Goal: Task Accomplishment & Management: Complete application form

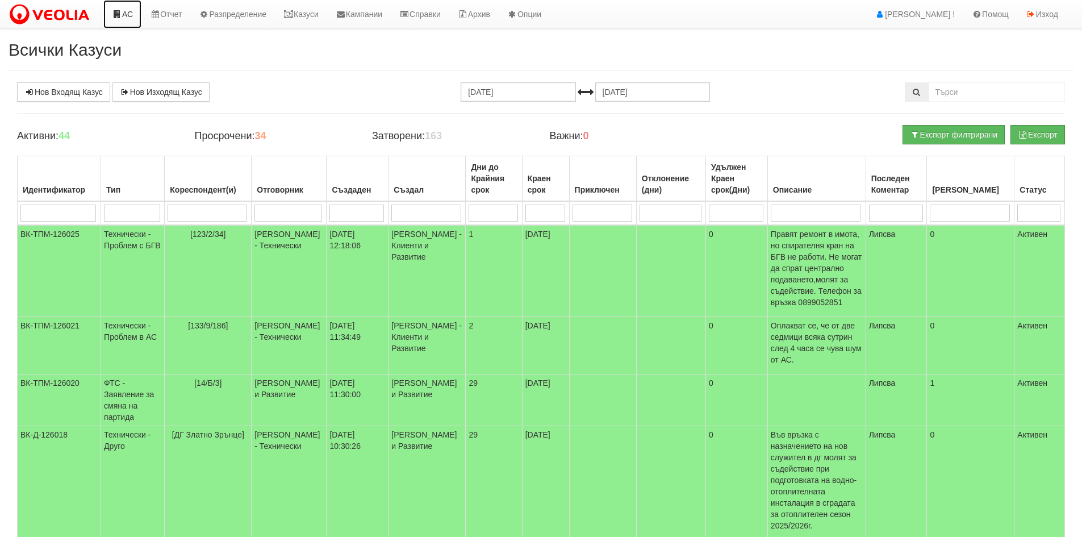
click at [129, 16] on link "АС" at bounding box center [122, 14] width 38 height 28
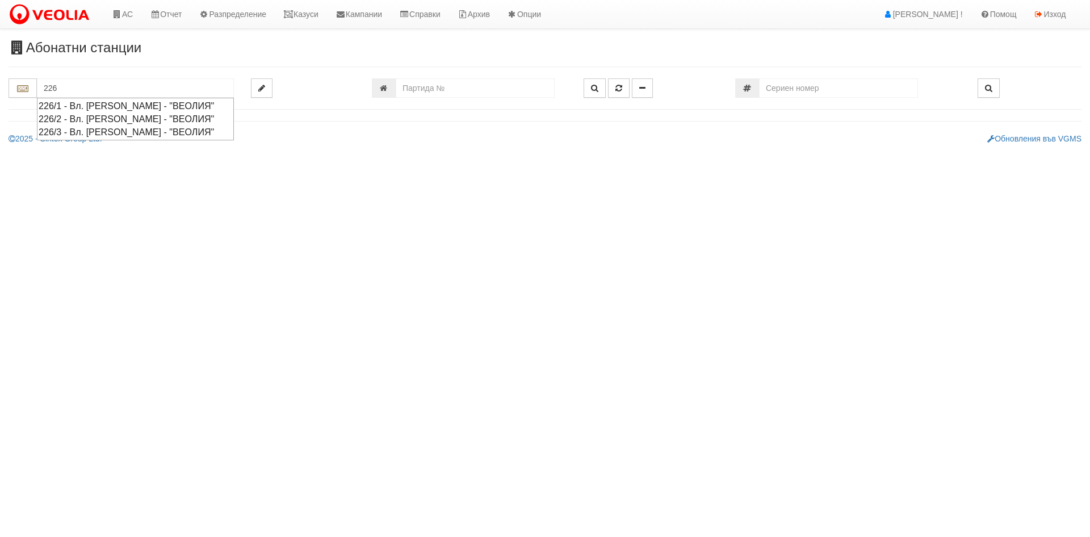
click at [90, 106] on div "226/1 - Вл. Варненчик - "ВЕОЛИЯ"" at bounding box center [136, 105] width 194 height 13
type input "226/1 - Вл. Варненчик - "ВЕОЛИЯ""
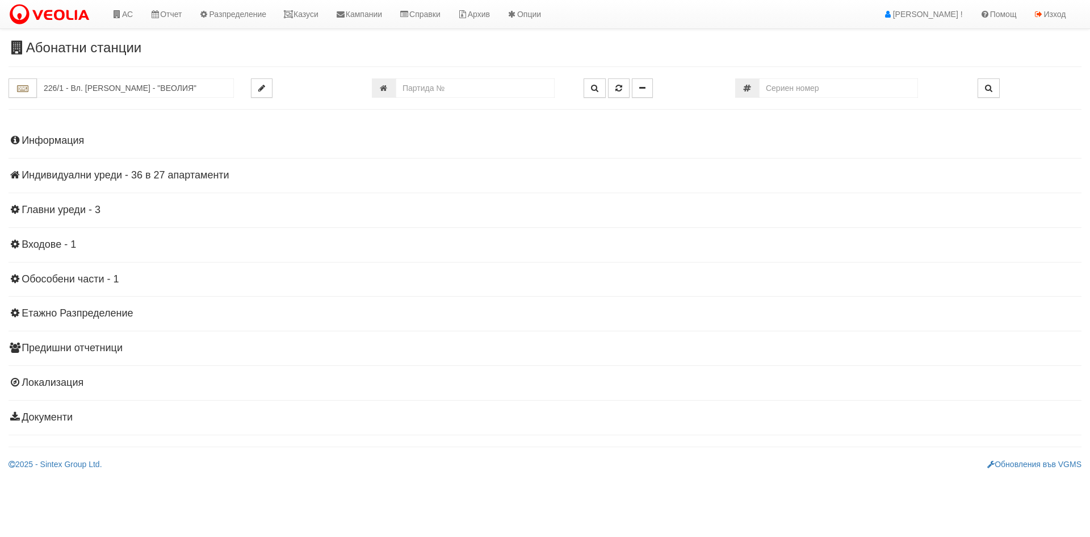
click at [89, 175] on h4 "Индивидуални уреди - 36 в 27 апартаменти" at bounding box center [545, 175] width 1073 height 11
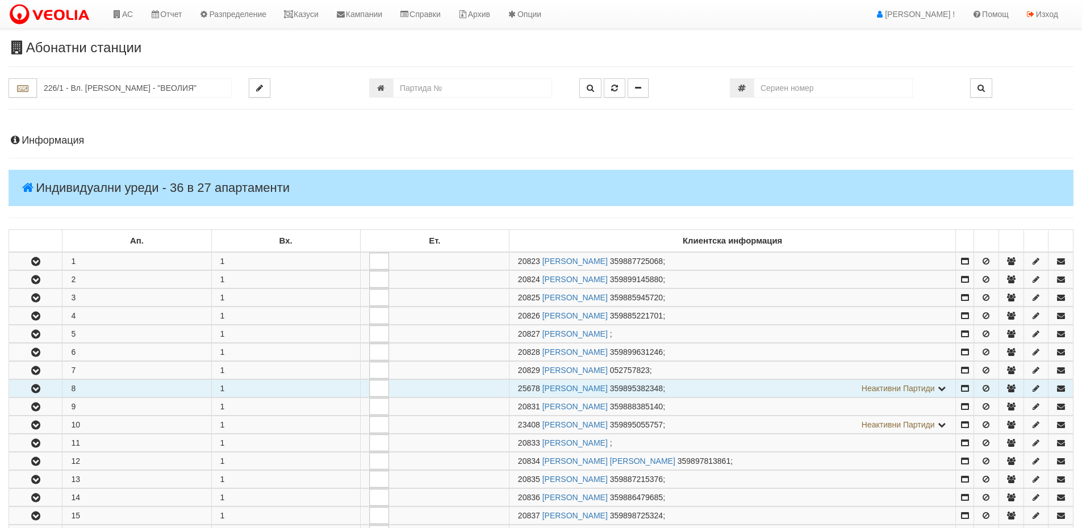
click at [35, 390] on icon "button" at bounding box center [36, 389] width 14 height 8
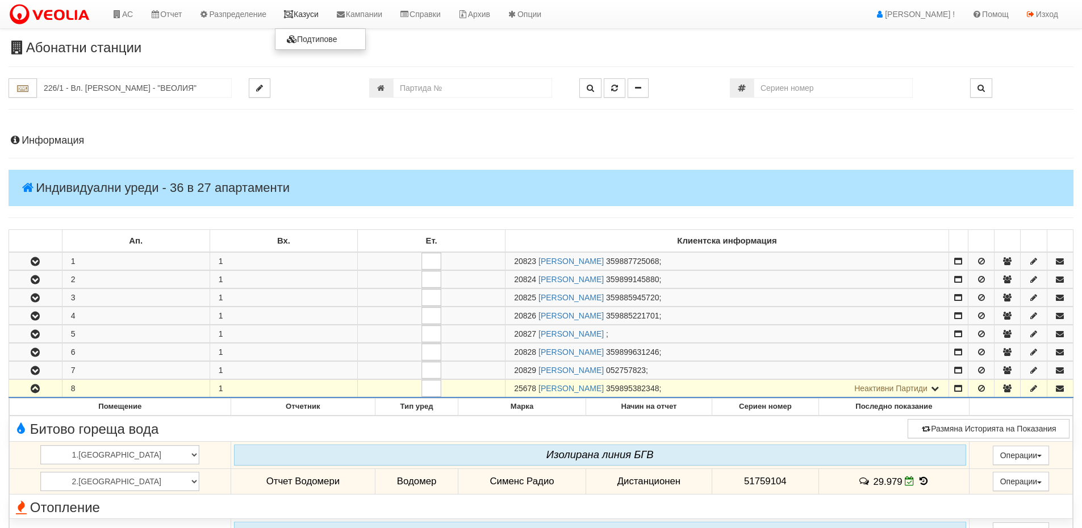
click at [305, 17] on link "Казуси" at bounding box center [301, 14] width 52 height 28
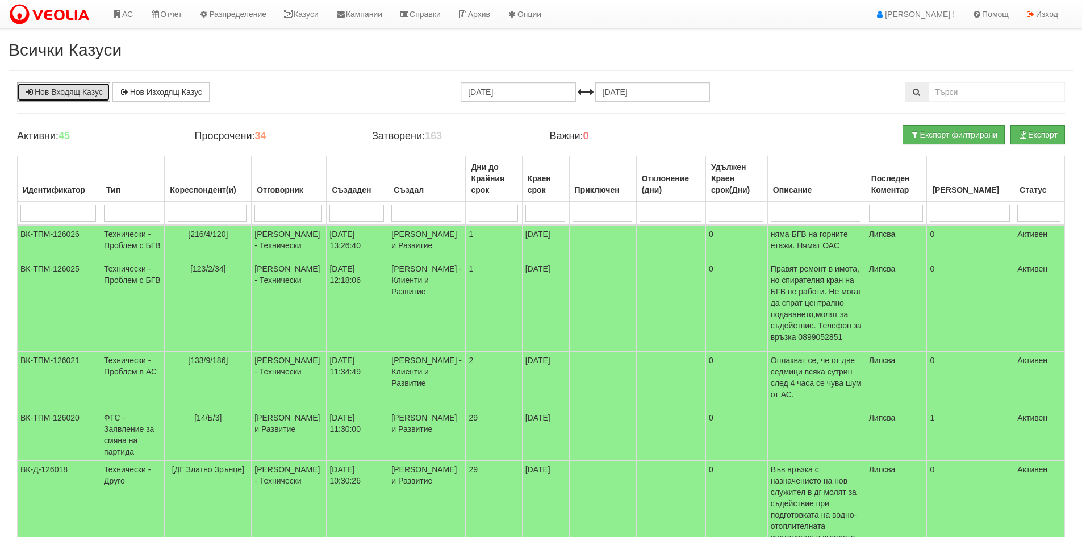
click at [86, 96] on link "Нов Входящ Казус" at bounding box center [63, 91] width 93 height 19
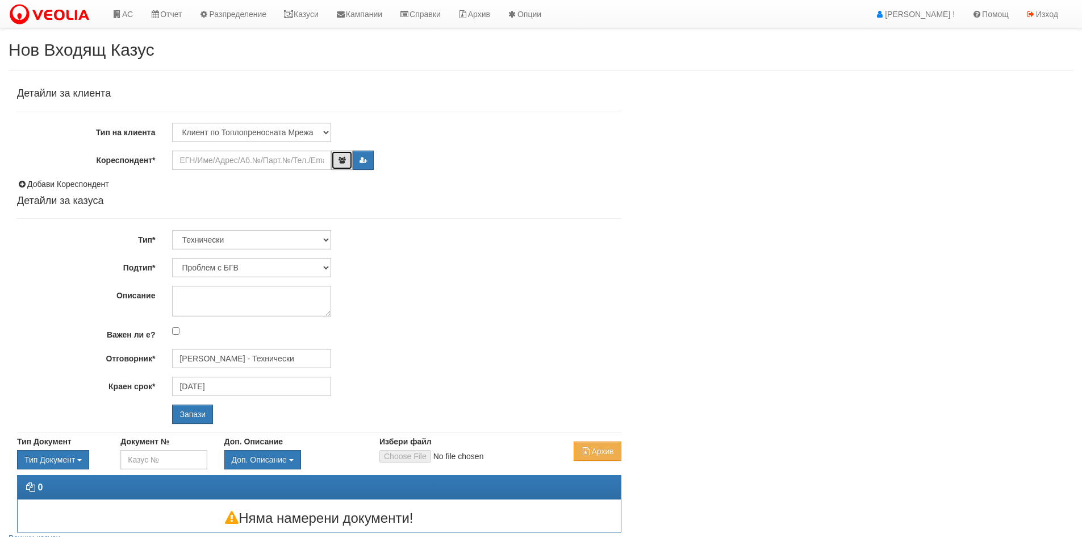
click at [340, 163] on icon "button" at bounding box center [341, 160] width 9 height 7
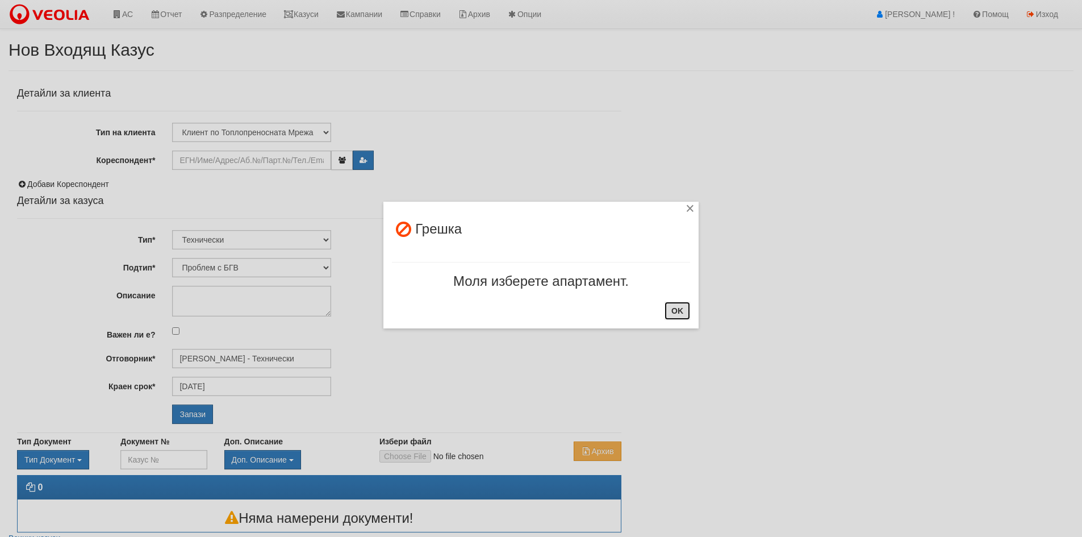
click at [682, 316] on button "OK" at bounding box center [677, 311] width 26 height 18
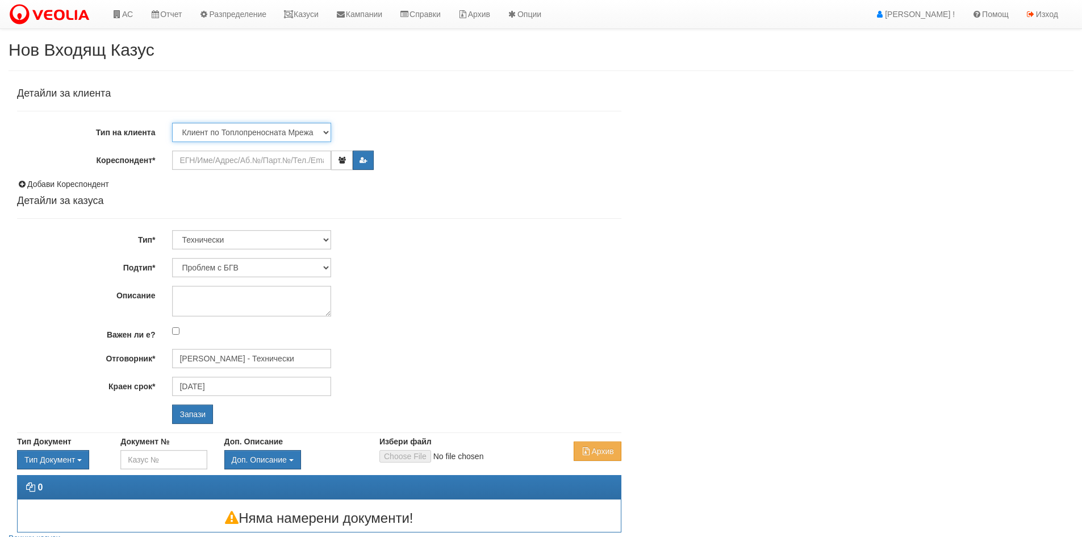
click at [325, 135] on select "Клиент по Топлопреносната Мрежа Институция Партньори Други" at bounding box center [251, 132] width 159 height 19
select select "Partner"
click at [172, 123] on select "Клиент по Топлопреносната Мрежа Институция Партньори Други" at bounding box center [251, 132] width 159 height 19
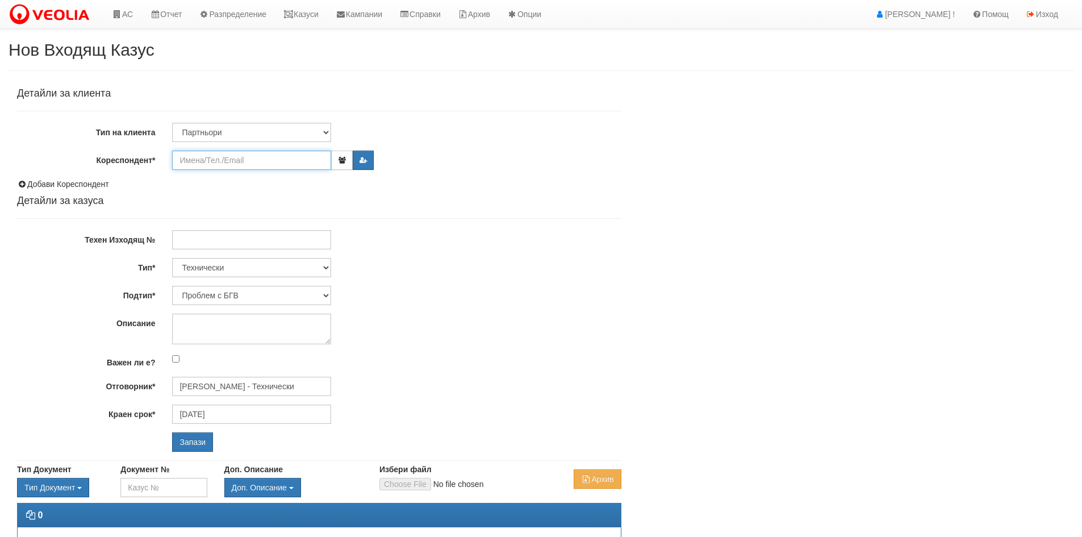
click at [197, 161] on input "Кореспондент*" at bounding box center [251, 159] width 159 height 19
type input "х"
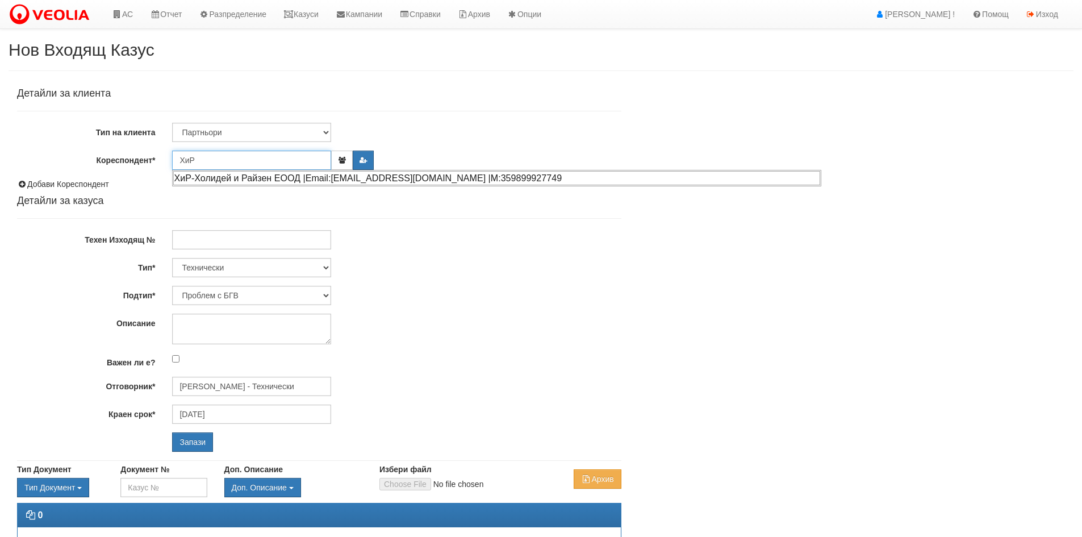
click at [204, 182] on div "ХиР-Холидей и Райзен ЕООД |Email:hrkundo@abv.bg |М:359899927749" at bounding box center [496, 178] width 647 height 14
type input "ХиР-Холидей и Райзен ЕООД"
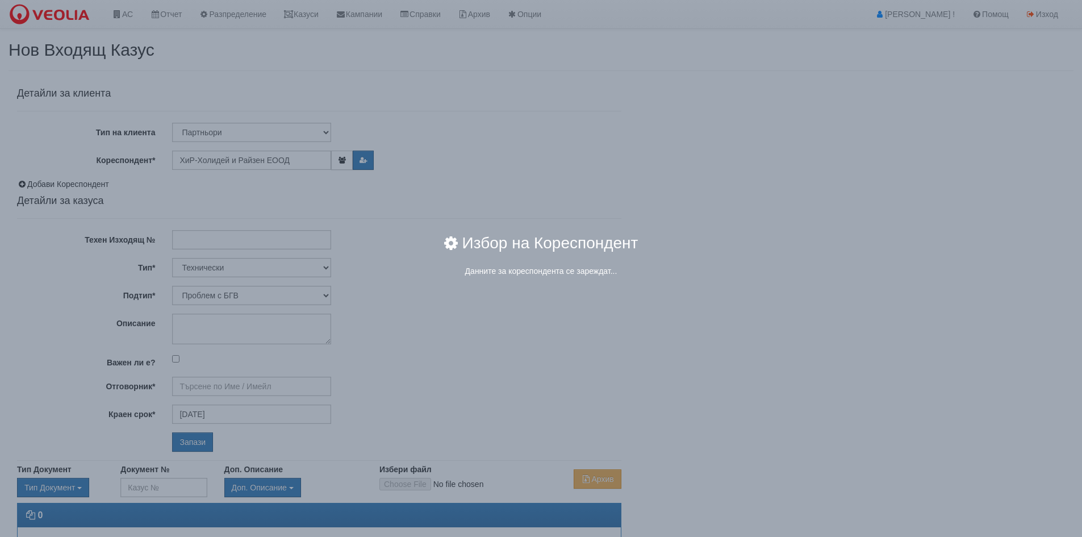
type input "Дончо Дончев - Технически"
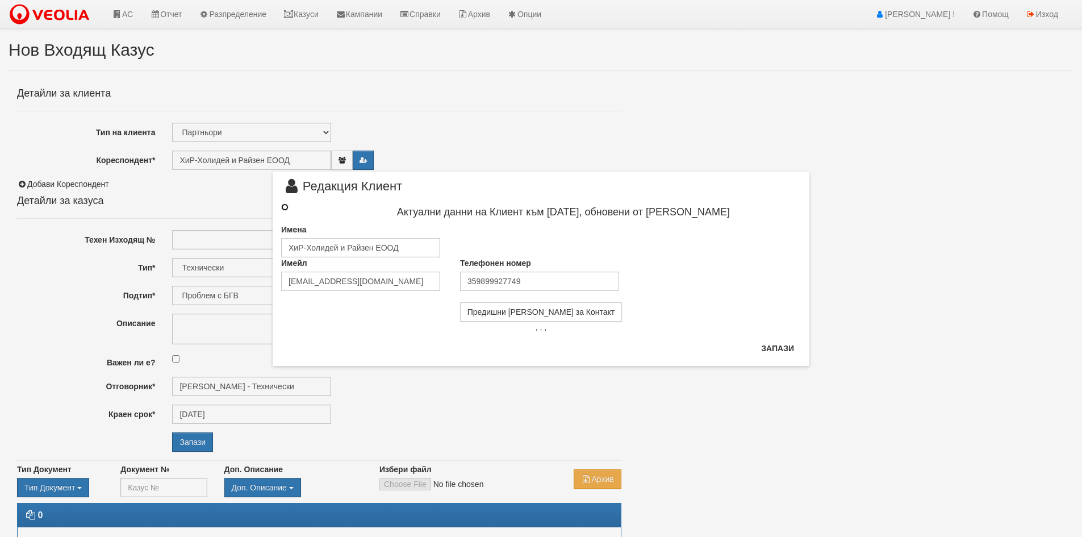
click at [283, 209] on input "radio" at bounding box center [284, 206] width 7 height 7
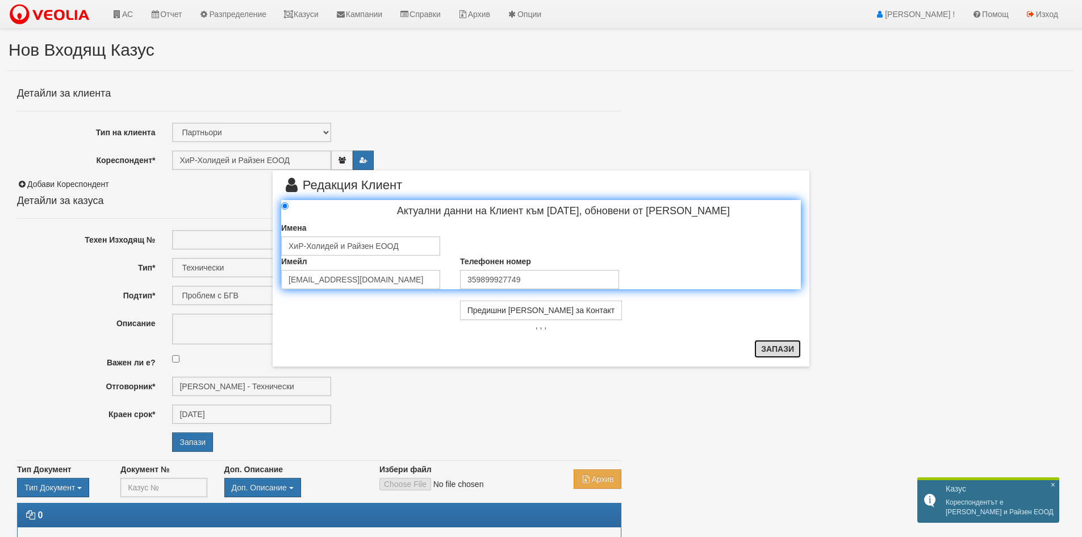
click at [776, 349] on button "Запази" at bounding box center [777, 349] width 47 height 18
radio input "true"
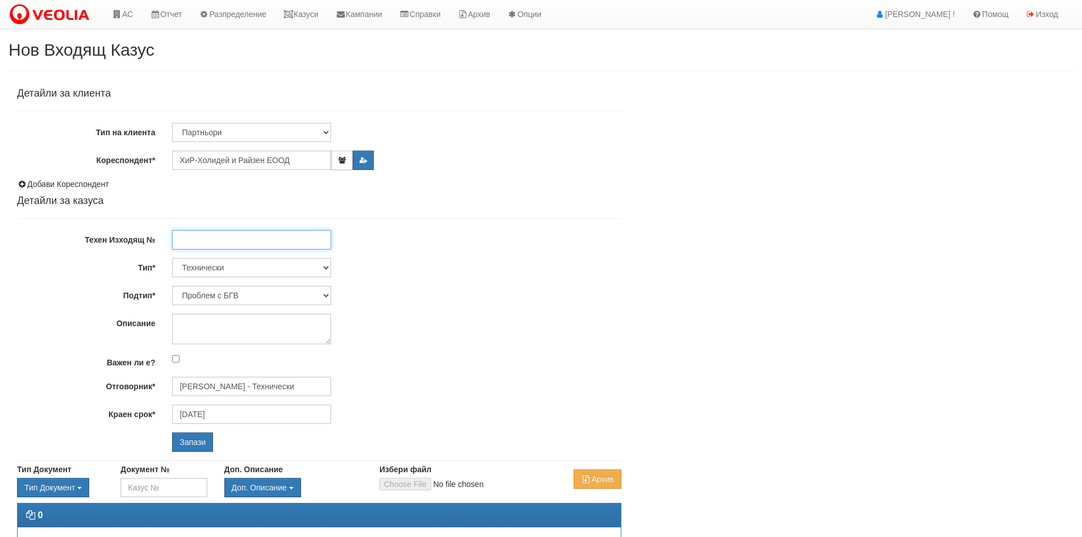
click at [186, 244] on input "Техен Изходящ №" at bounding box center [251, 239] width 159 height 19
click at [207, 236] on input "106/09,10,2025 г." at bounding box center [251, 239] width 159 height 19
click at [218, 238] on input "106/09.10,2025 г." at bounding box center [251, 239] width 159 height 19
type input "106/09.10.2025 г."
click at [325, 270] on select "Технически ФТС Търговски Административен Производствен Експлоатационен Финансов…" at bounding box center [251, 267] width 159 height 19
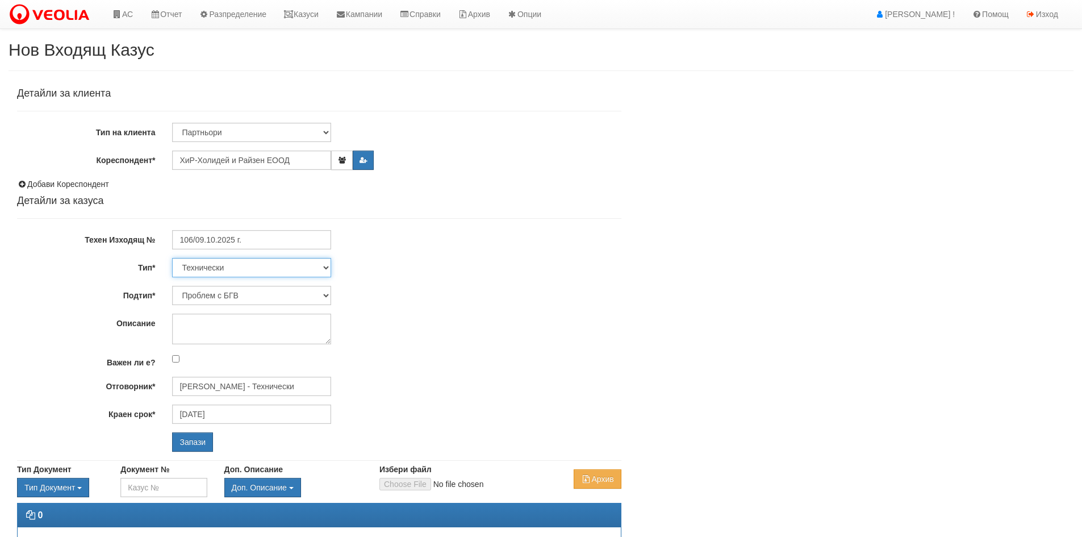
select select "6"
click at [172, 258] on select "Технически ФТС Търговски Административен Производствен Експлоатационен Финансов…" at bounding box center [251, 267] width 159 height 19
type input "[DATE]"
click at [239, 382] on input "Отговорник*" at bounding box center [251, 386] width 159 height 19
click at [240, 405] on div "[PERSON_NAME]" at bounding box center [496, 404] width 647 height 14
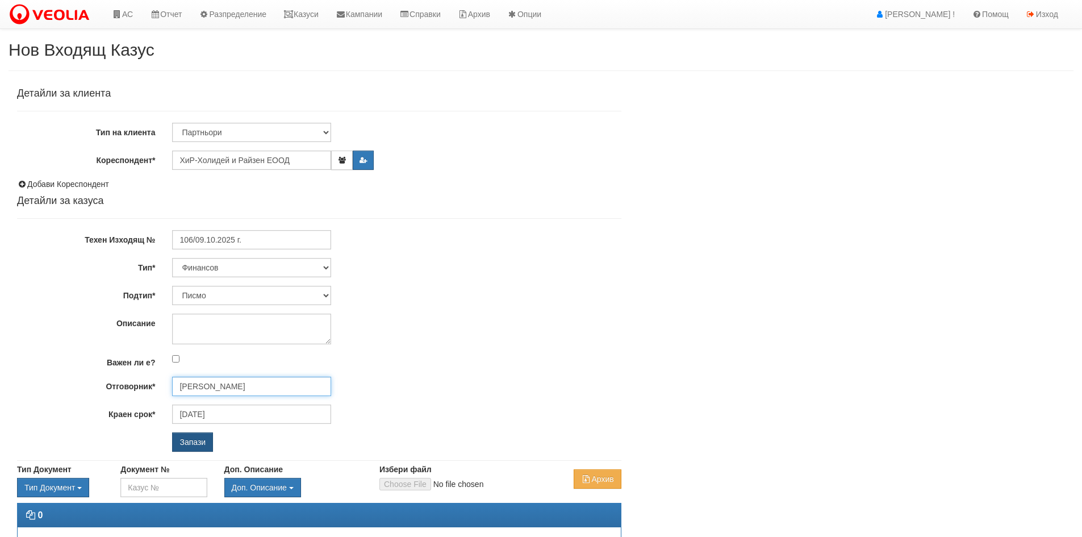
type input "[PERSON_NAME]"
click at [186, 439] on input "Запази" at bounding box center [192, 441] width 41 height 19
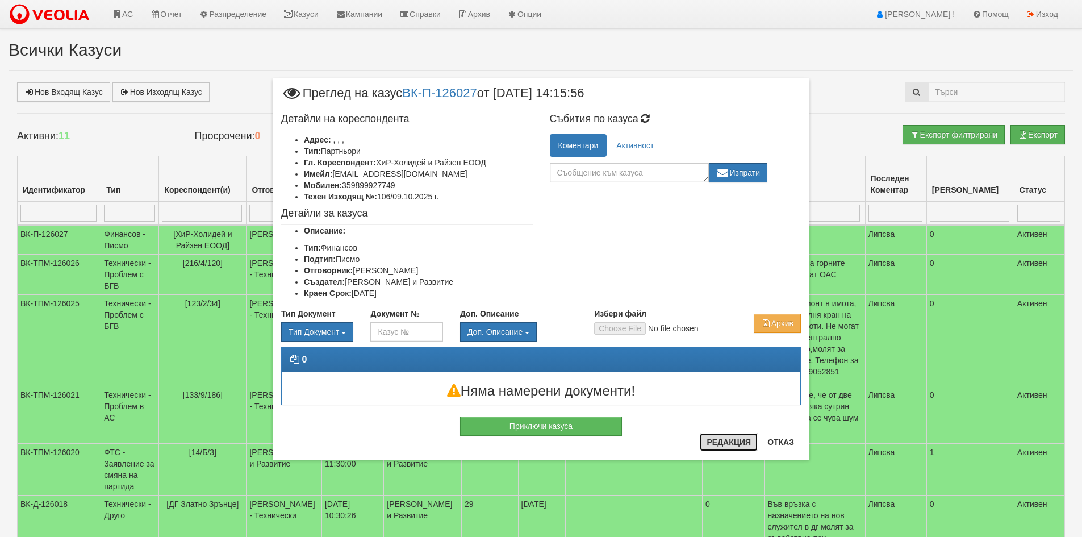
click at [730, 442] on button "Редакция" at bounding box center [729, 442] width 58 height 18
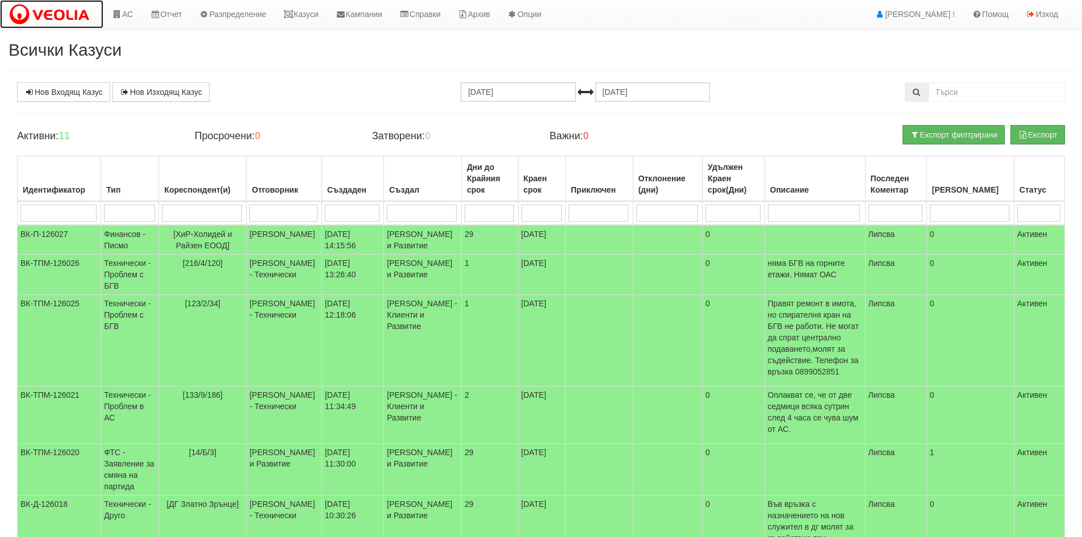
click at [59, 17] on img at bounding box center [52, 15] width 86 height 24
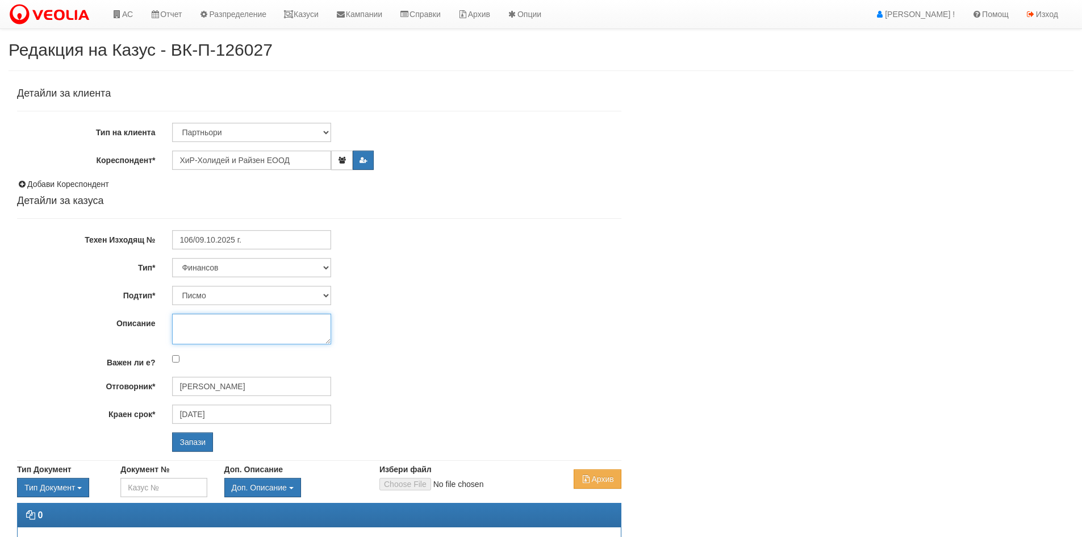
click at [181, 321] on textarea "Описание" at bounding box center [251, 328] width 159 height 31
type textarea "Протокол за изискуем данък по чл.151б ал. 3"
click at [193, 444] on input "Запази" at bounding box center [192, 441] width 41 height 19
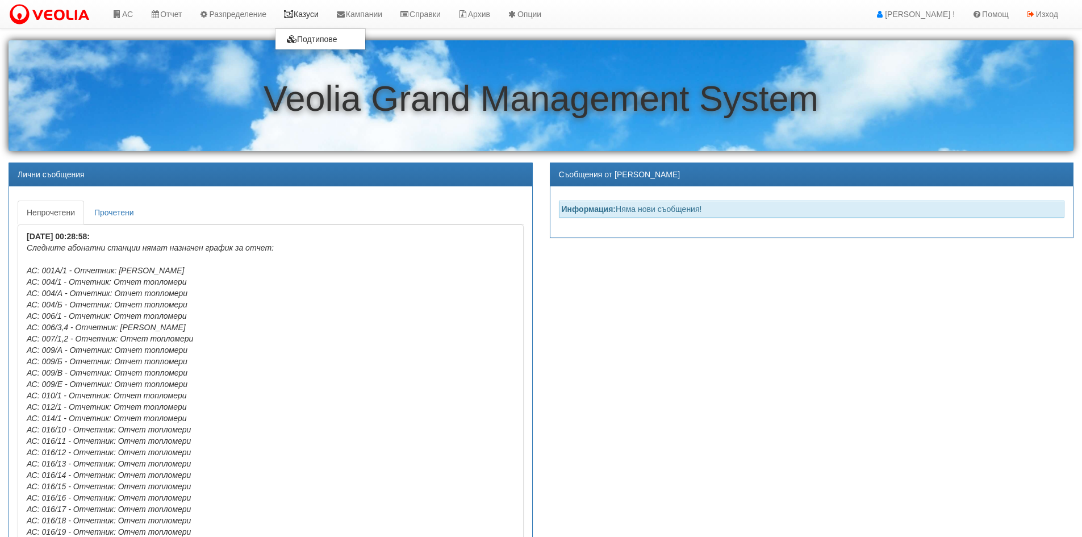
click at [312, 14] on link "Казуси" at bounding box center [301, 14] width 52 height 28
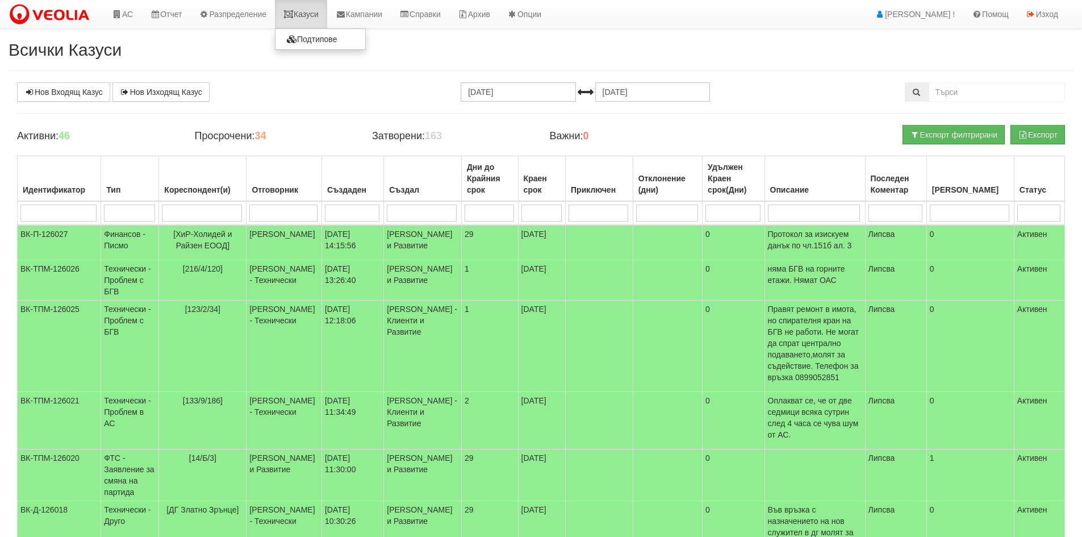
click at [304, 17] on link "Казуси" at bounding box center [301, 14] width 52 height 28
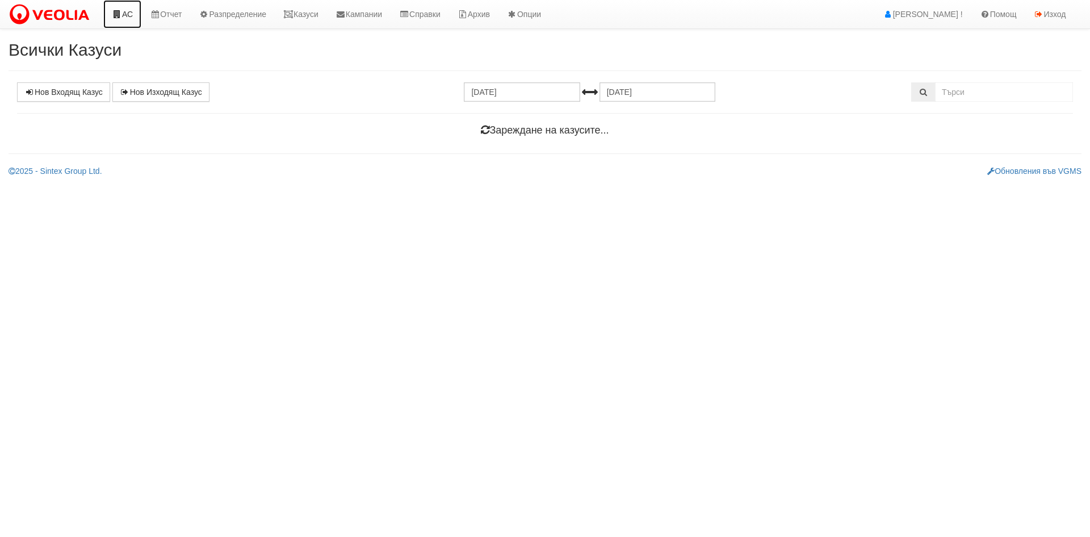
click at [129, 11] on link "АС" at bounding box center [122, 14] width 38 height 28
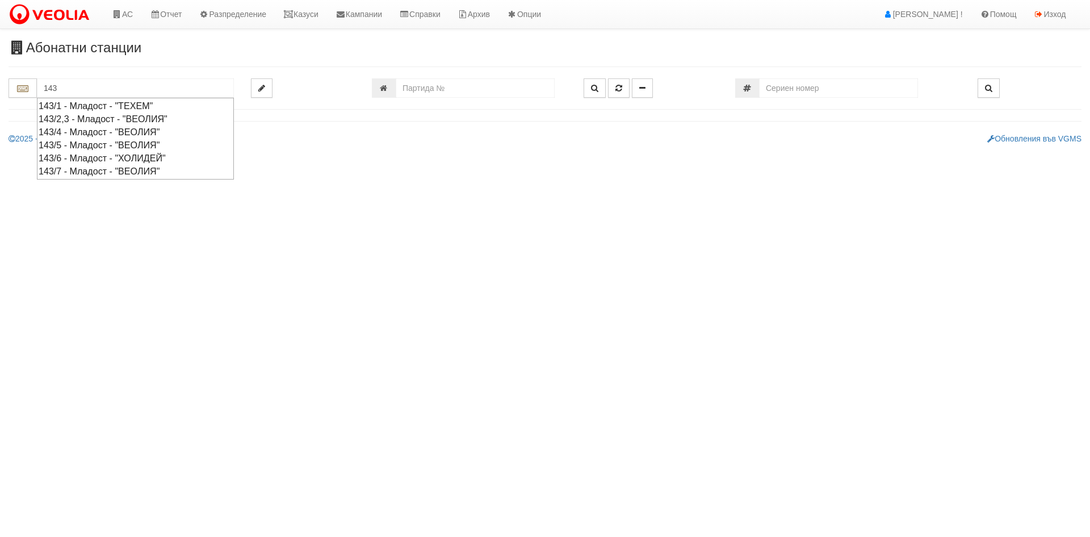
click at [82, 132] on div "143/4 - Младост - "ВЕОЛИЯ"" at bounding box center [136, 132] width 194 height 13
type input "143/4 - Младост - "ВЕОЛИЯ""
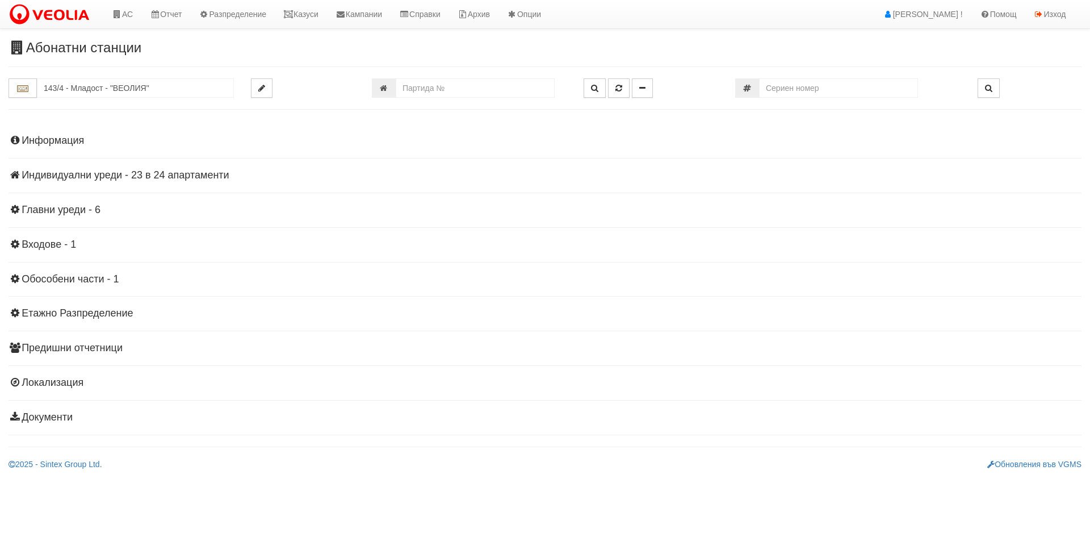
click at [61, 177] on h4 "Индивидуални уреди - 23 в 24 апартаменти" at bounding box center [545, 175] width 1073 height 11
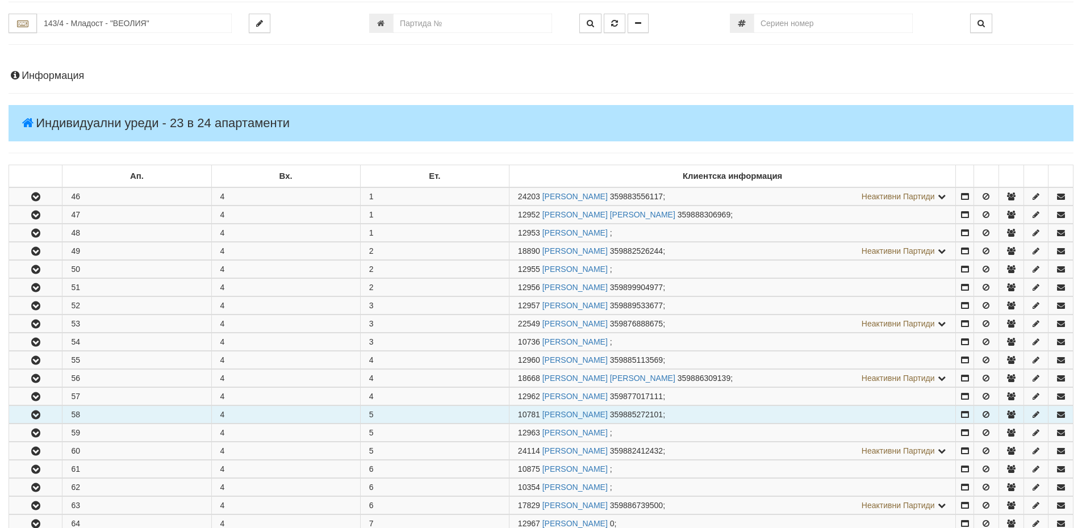
scroll to position [170, 0]
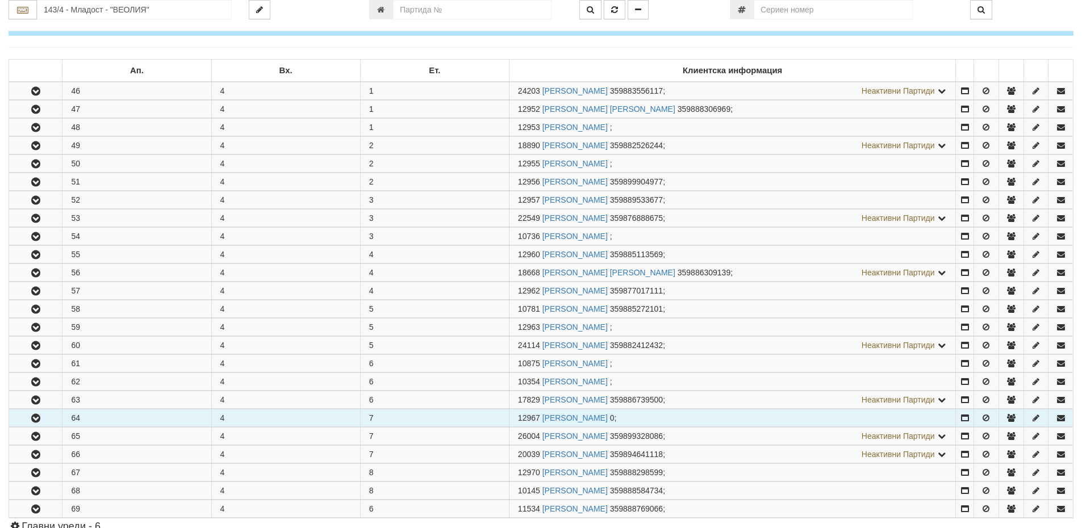
click at [32, 419] on icon "button" at bounding box center [36, 419] width 14 height 8
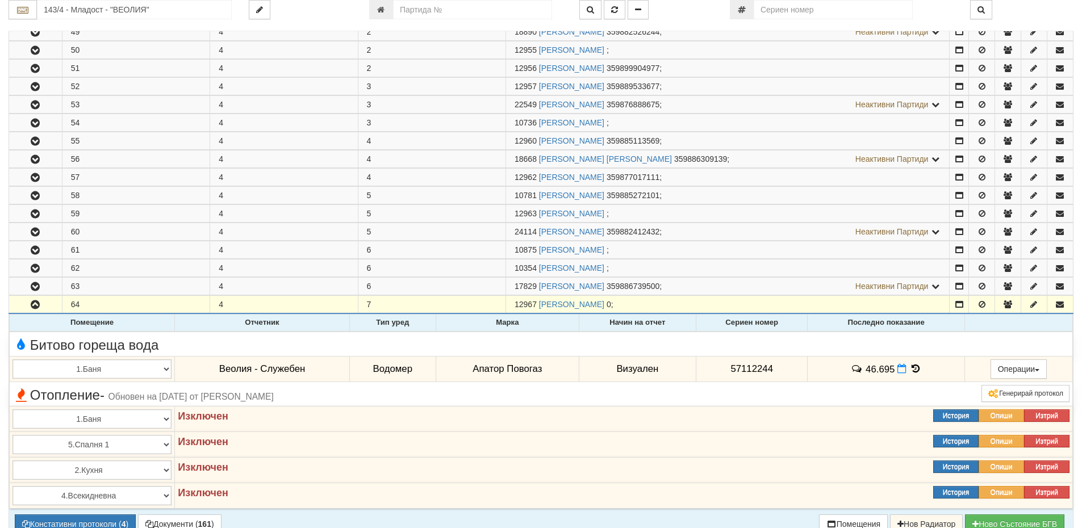
scroll to position [341, 0]
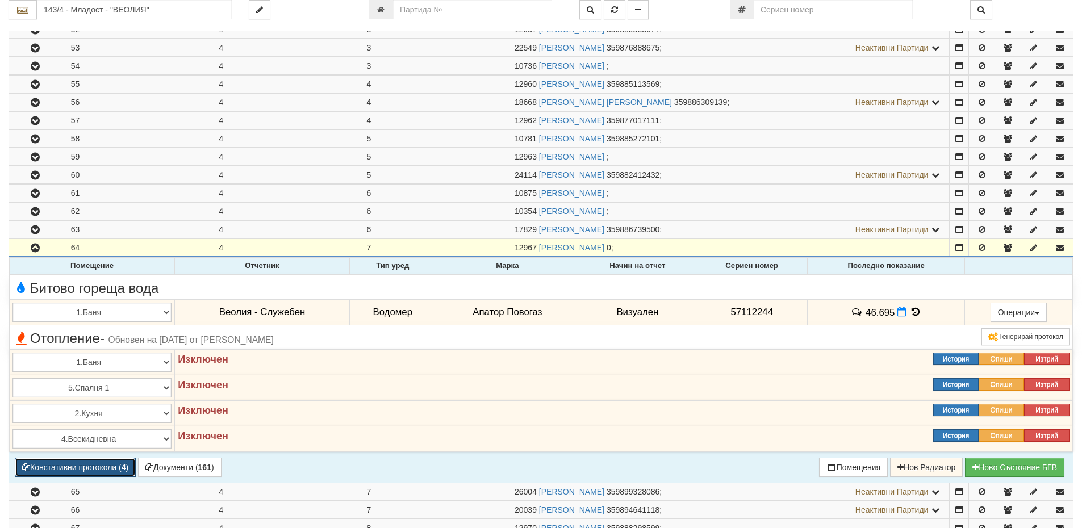
click at [113, 470] on button "Констативни протоколи ( 4 )" at bounding box center [75, 467] width 121 height 19
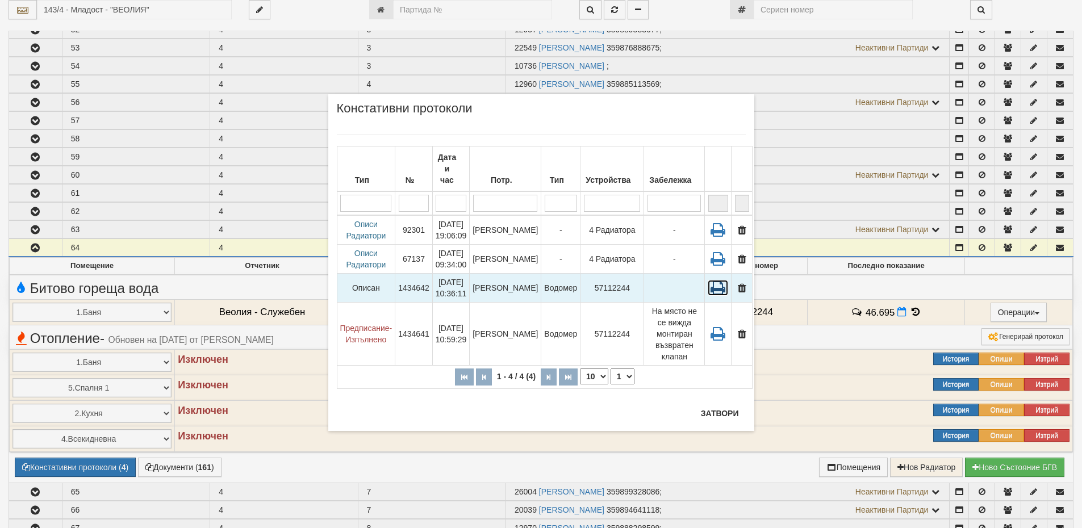
click at [710, 280] on icon at bounding box center [718, 288] width 20 height 16
